Goal: Task Accomplishment & Management: Manage account settings

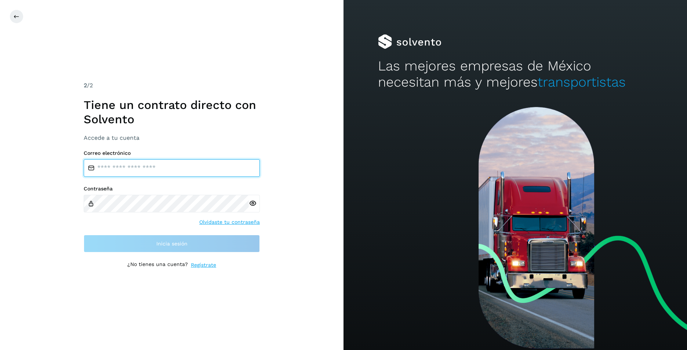
type input "**********"
click at [253, 202] on icon at bounding box center [253, 204] width 8 height 8
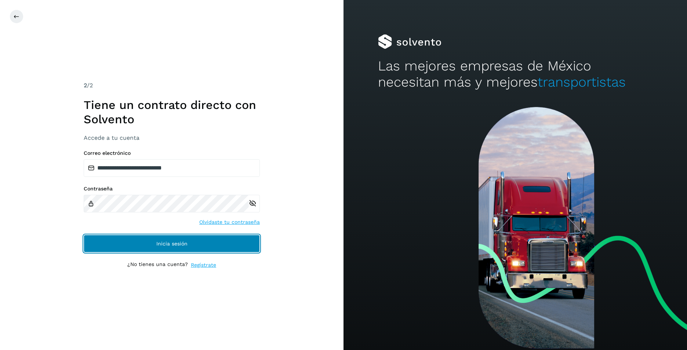
click at [164, 243] on span "Inicia sesión" at bounding box center [171, 243] width 31 height 5
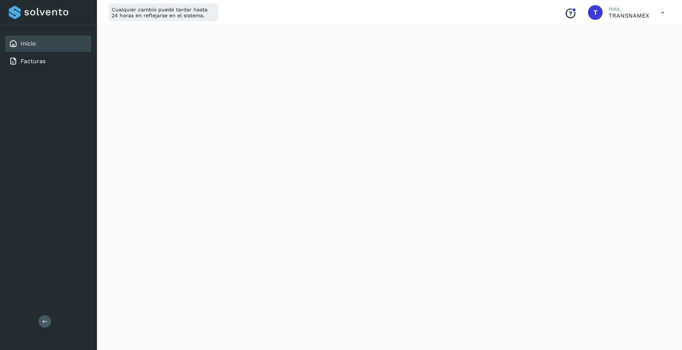
scroll to position [360, 0]
